Goal: Task Accomplishment & Management: Use online tool/utility

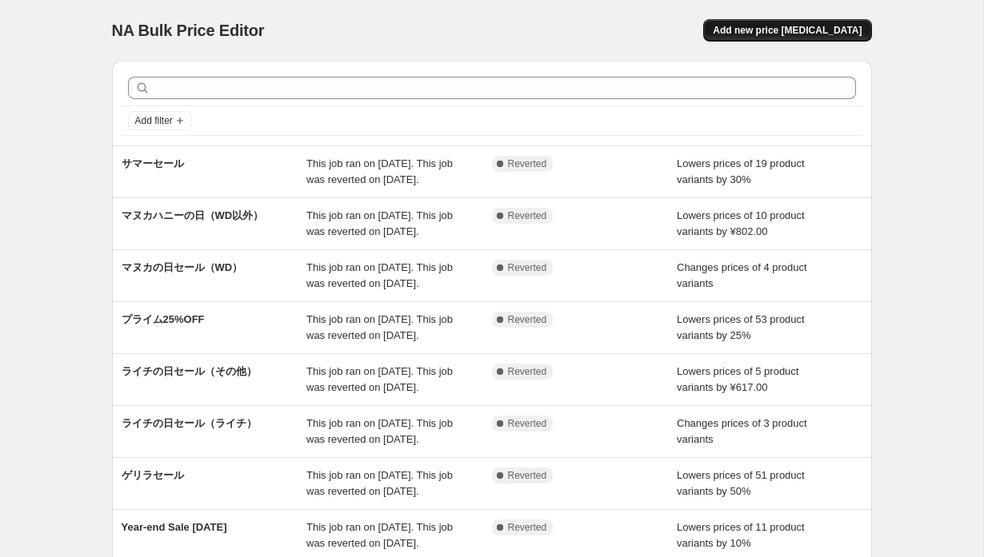
click at [798, 34] on span "Add new price [MEDICAL_DATA]" at bounding box center [787, 30] width 149 height 13
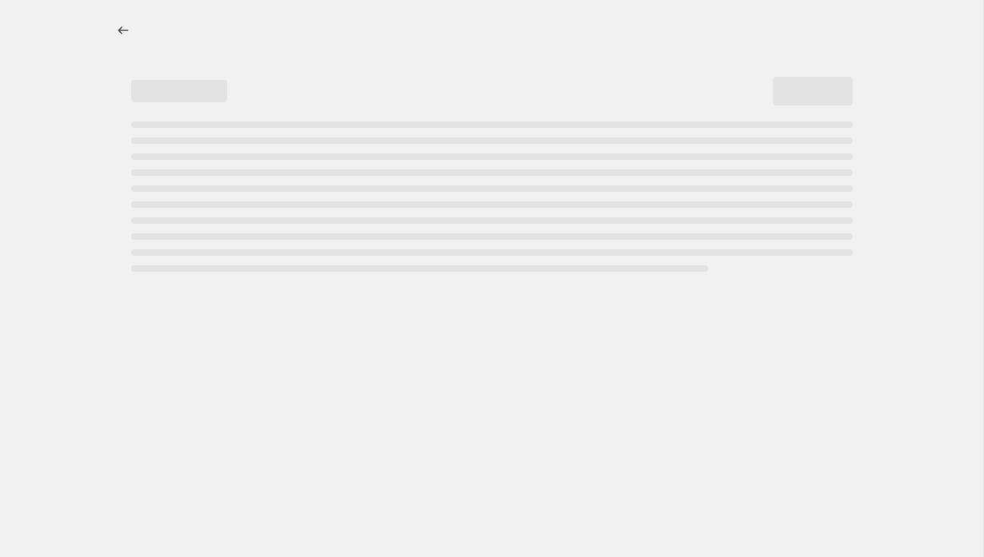
select select "percentage"
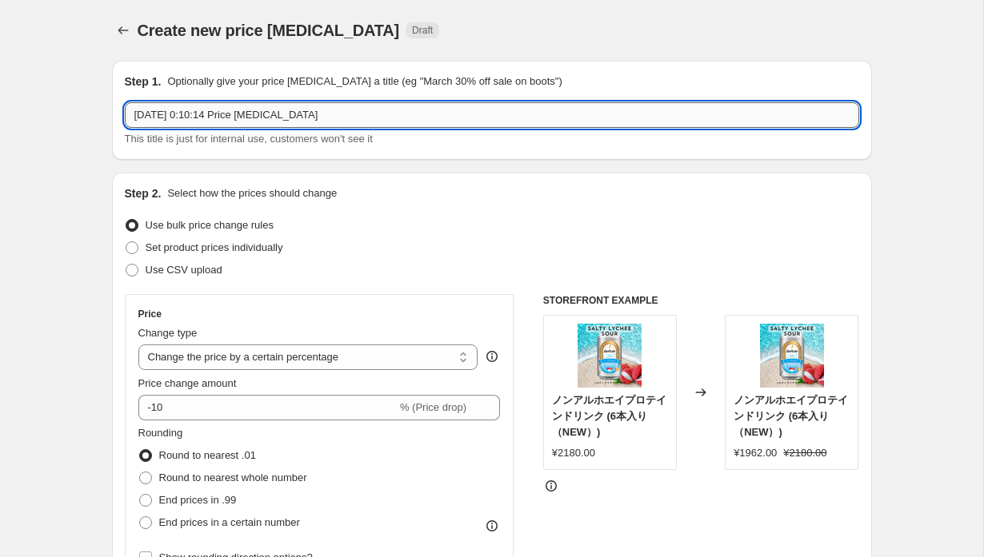
click at [213, 121] on input "[DATE] 0:10:14 Price [MEDICAL_DATA]" at bounding box center [492, 115] width 734 height 26
type input "フィッシュオイル発売セール"
click at [231, 246] on span "Set product prices individually" at bounding box center [215, 248] width 138 height 12
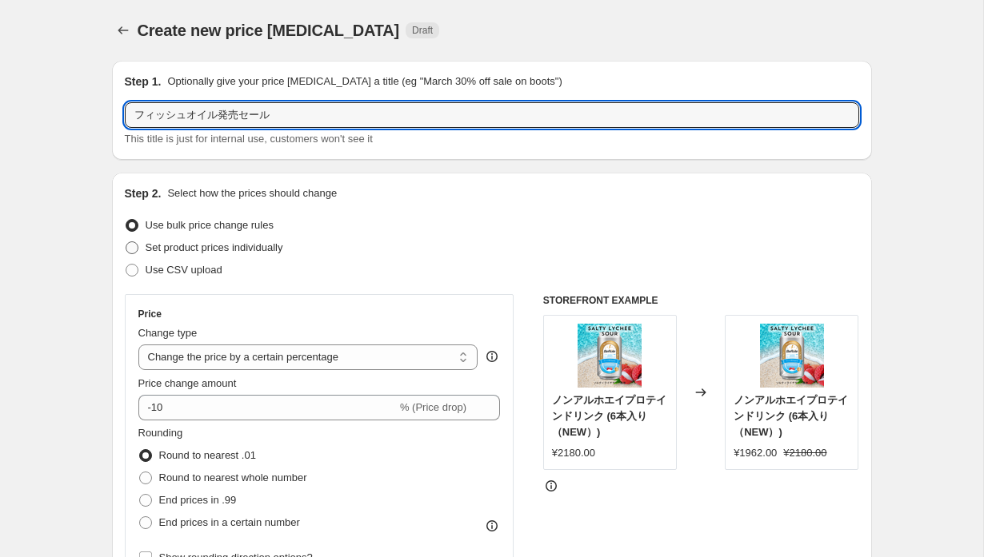
click at [126, 242] on input "Set product prices individually" at bounding box center [126, 242] width 1 height 1
radio input "true"
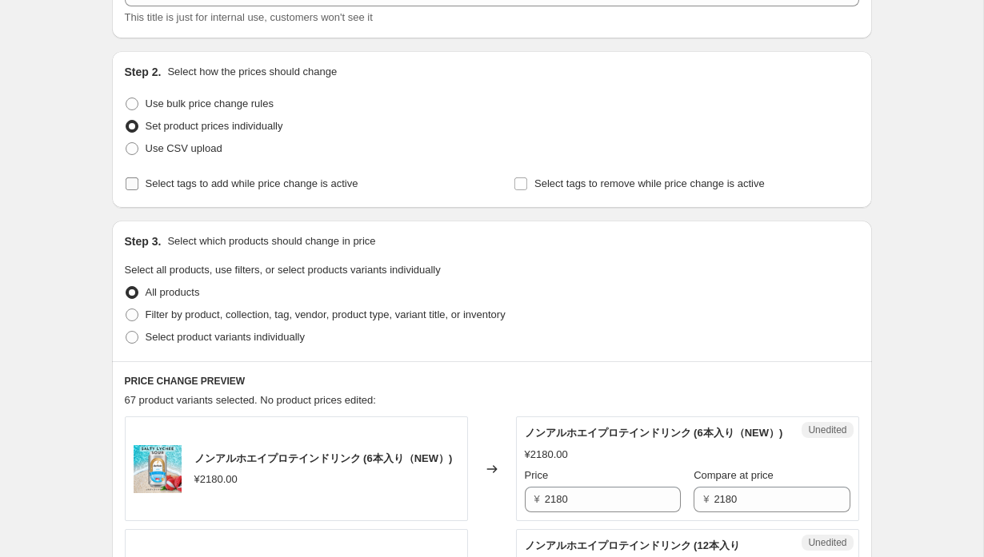
scroll to position [138, 0]
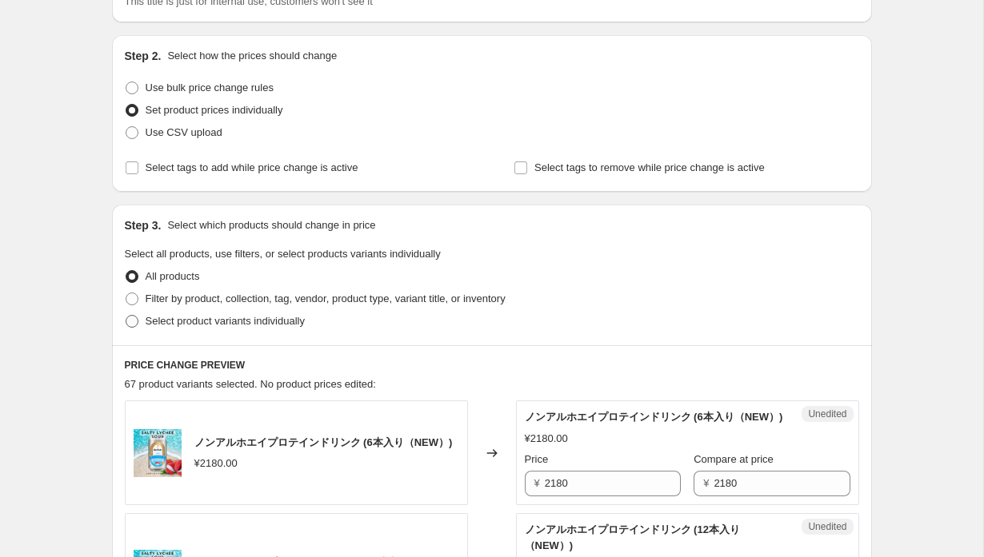
click at [227, 322] on span "Select product variants individually" at bounding box center [225, 321] width 159 height 12
click at [126, 316] on input "Select product variants individually" at bounding box center [126, 315] width 1 height 1
radio input "true"
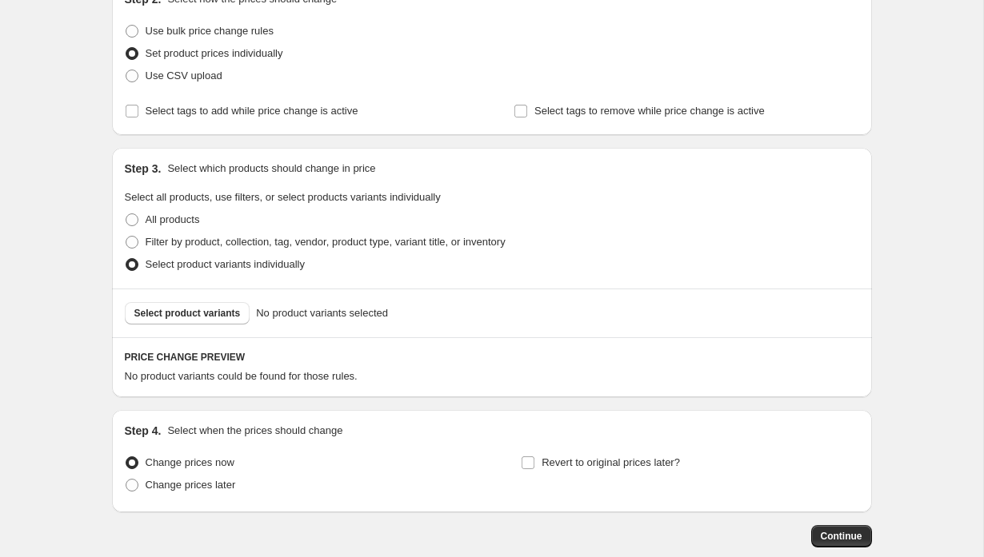
scroll to position [216, 0]
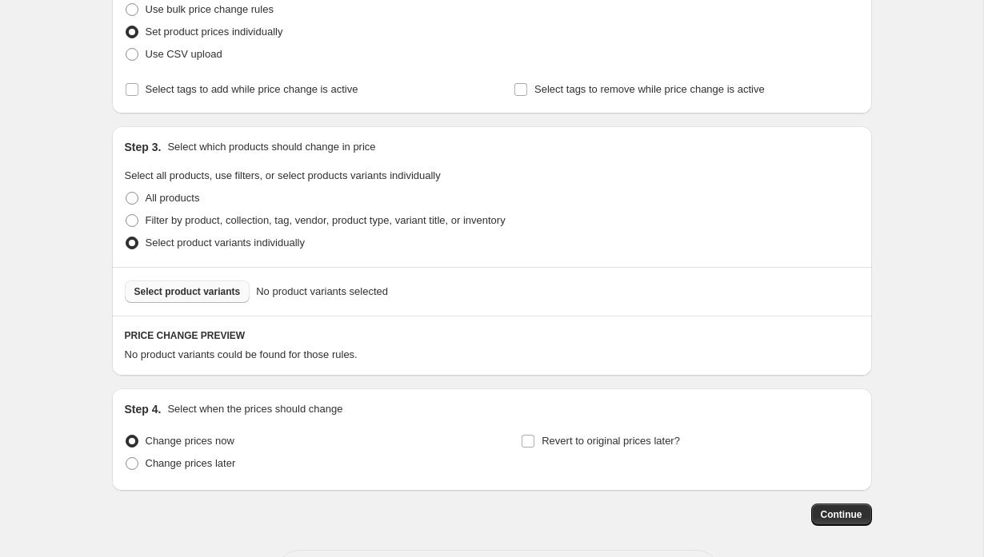
click at [220, 299] on button "Select product variants" at bounding box center [188, 292] width 126 height 22
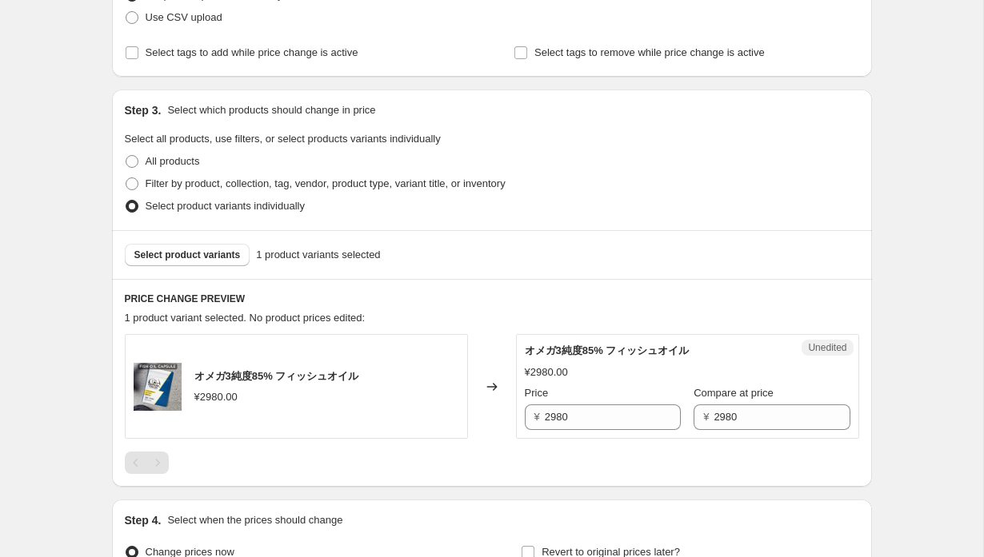
scroll to position [252, 0]
click at [303, 186] on span "Filter by product, collection, tag, vendor, product type, variant title, or inv…" at bounding box center [326, 184] width 360 height 12
click at [126, 179] on input "Filter by product, collection, tag, vendor, product type, variant title, or inv…" at bounding box center [126, 178] width 1 height 1
radio input "true"
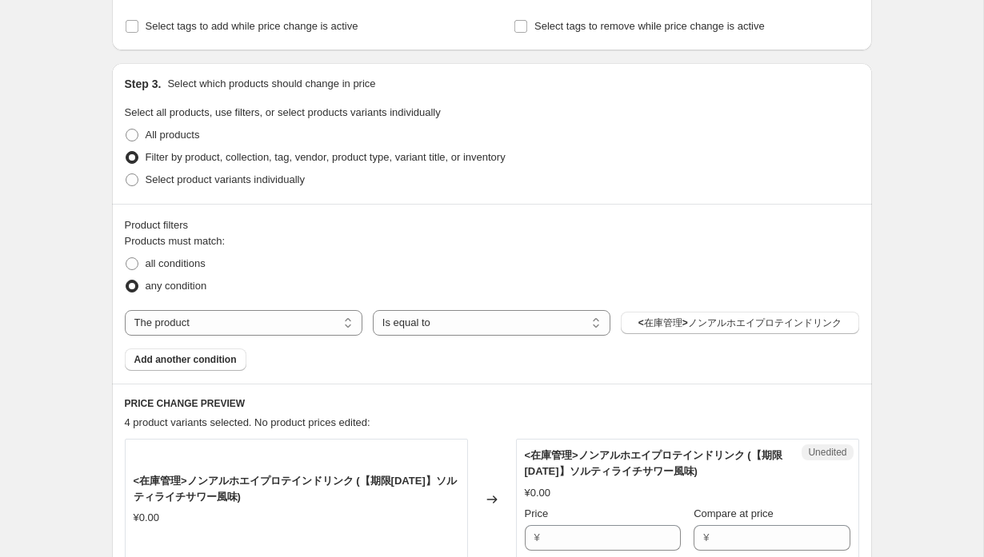
scroll to position [250, 0]
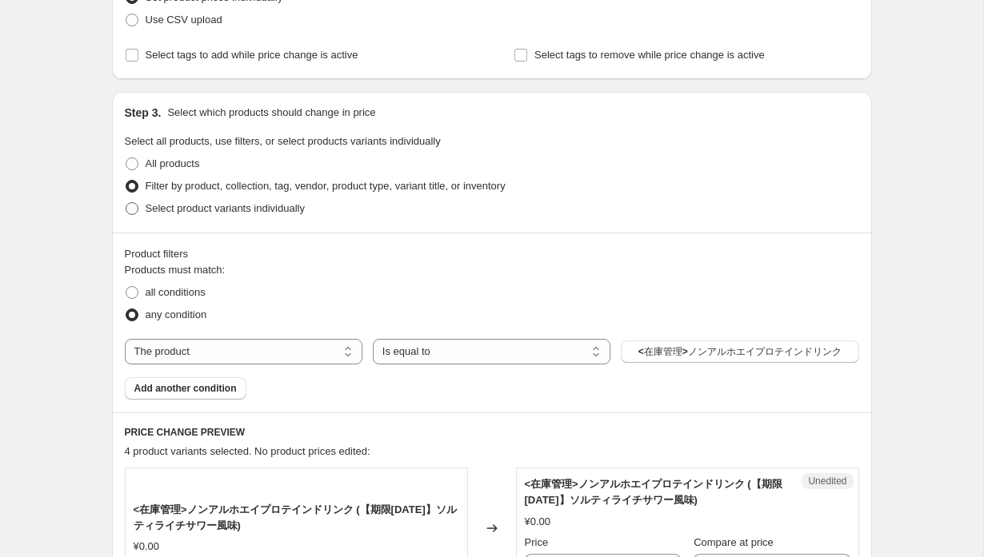
click at [219, 213] on span "Select product variants individually" at bounding box center [225, 208] width 159 height 12
click at [126, 203] on input "Select product variants individually" at bounding box center [126, 202] width 1 height 1
radio input "true"
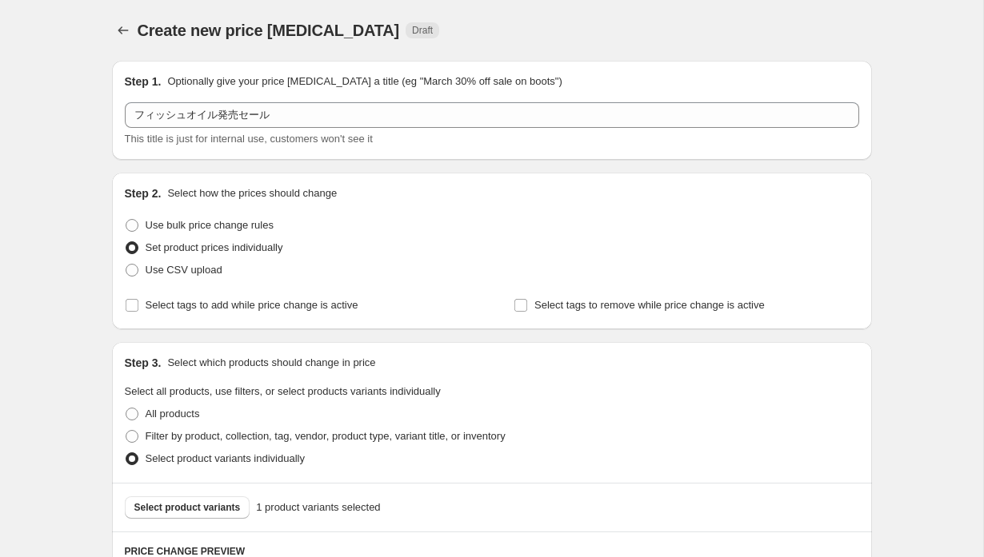
scroll to position [0, 0]
click at [255, 223] on span "Use bulk price change rules" at bounding box center [210, 225] width 128 height 12
click at [126, 220] on input "Use bulk price change rules" at bounding box center [126, 219] width 1 height 1
radio input "true"
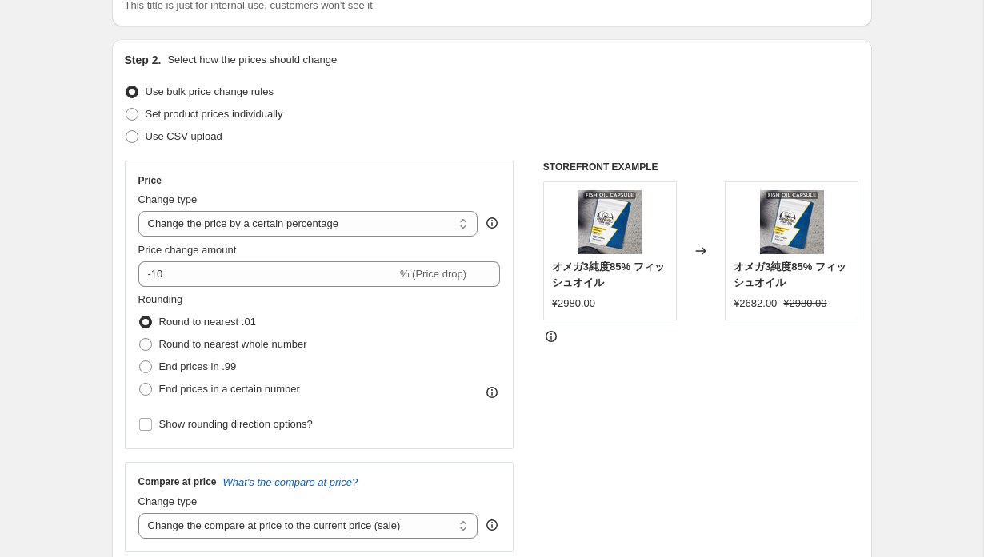
scroll to position [134, 0]
select select "to"
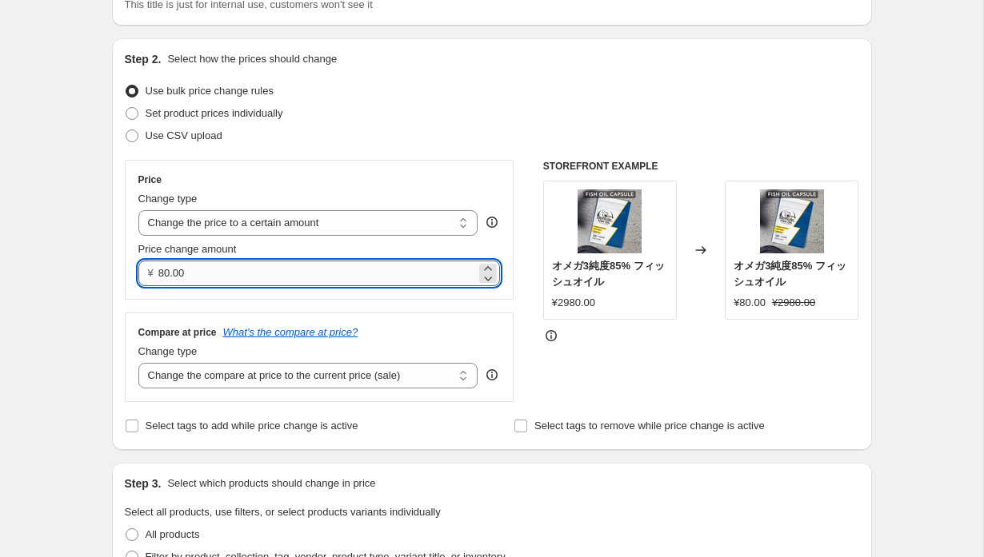
click at [262, 286] on input "80.00" at bounding box center [317, 274] width 318 height 26
type input "1000.00"
click at [377, 135] on div "Use CSV upload" at bounding box center [492, 136] width 734 height 22
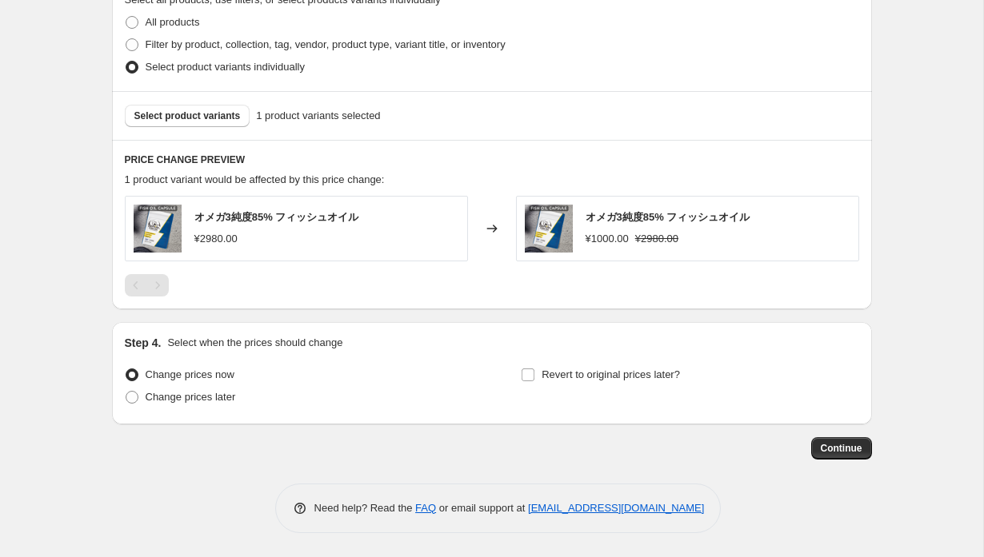
scroll to position [647, 0]
click at [541, 377] on span "Revert to original prices later?" at bounding box center [610, 375] width 138 height 12
click at [534, 377] on input "Revert to original prices later?" at bounding box center [527, 375] width 13 height 13
checkbox input "true"
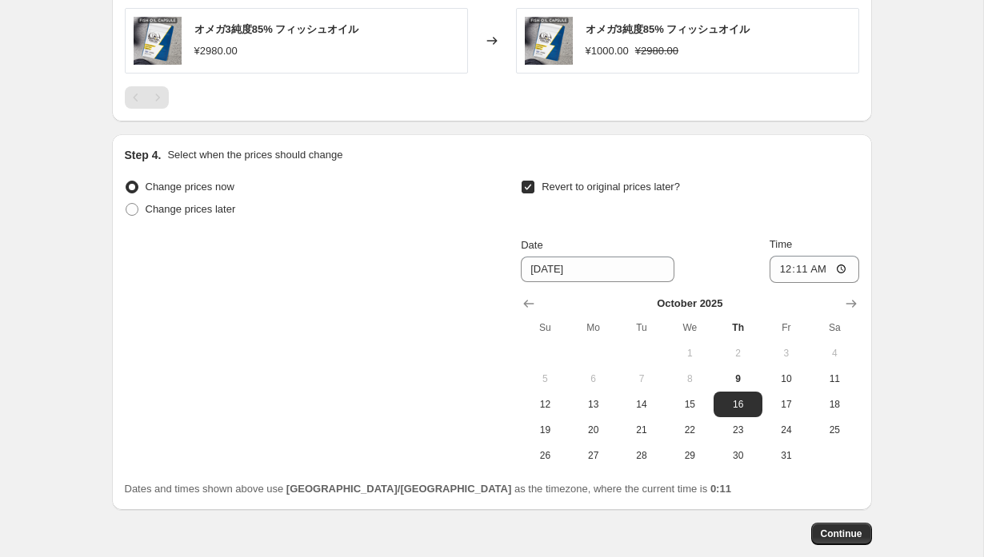
scroll to position [874, 0]
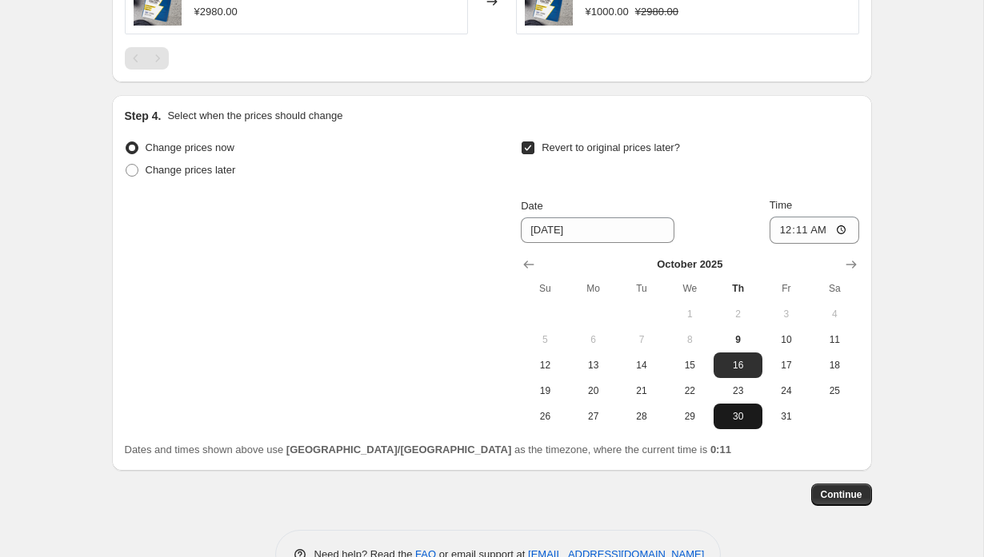
click at [734, 426] on button "30" at bounding box center [737, 417] width 48 height 26
type input "[DATE]"
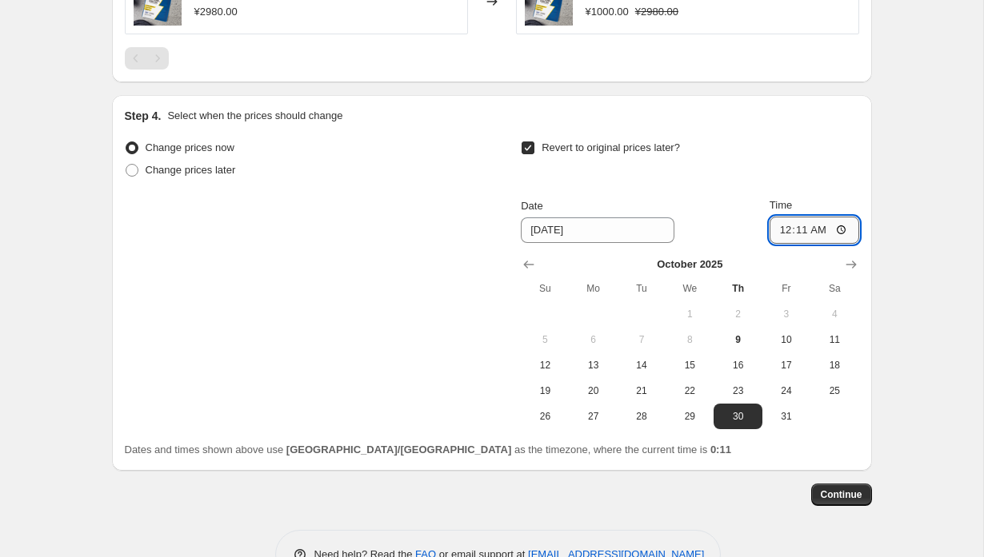
click at [842, 234] on input "00:11" at bounding box center [814, 230] width 90 height 27
type input "00:00"
click at [833, 496] on span "Continue" at bounding box center [842, 495] width 42 height 13
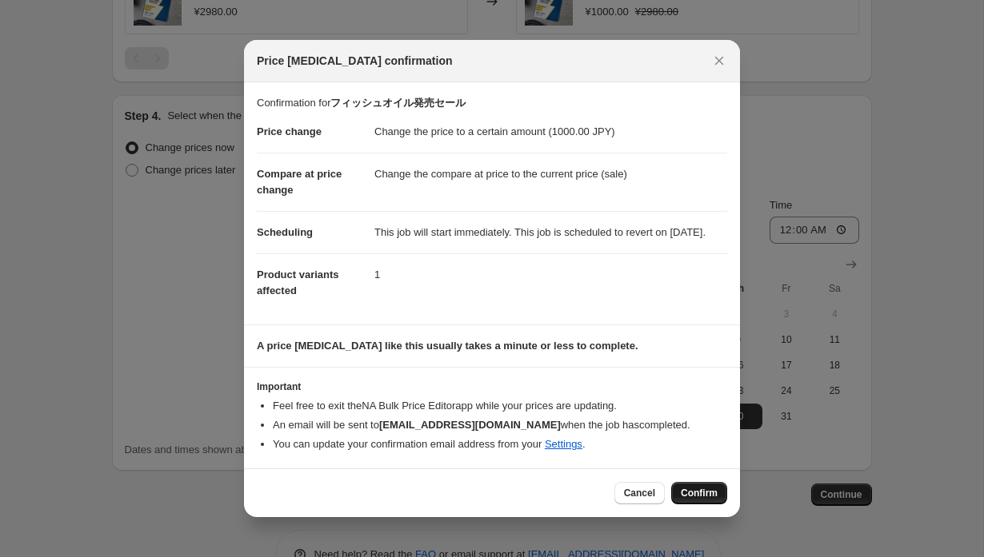
click at [686, 500] on span "Confirm" at bounding box center [699, 493] width 37 height 13
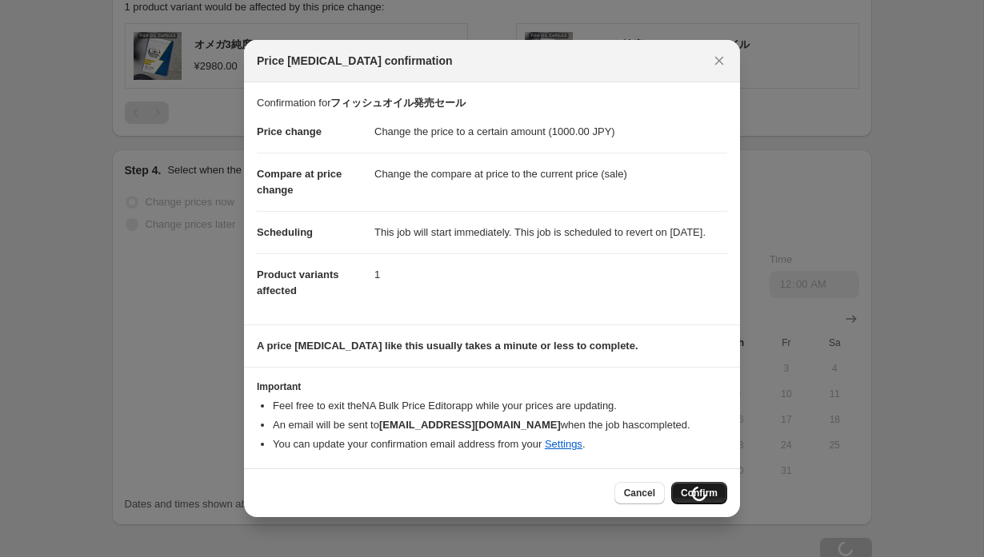
scroll to position [874, 0]
